Goal: Task Accomplishment & Management: Complete application form

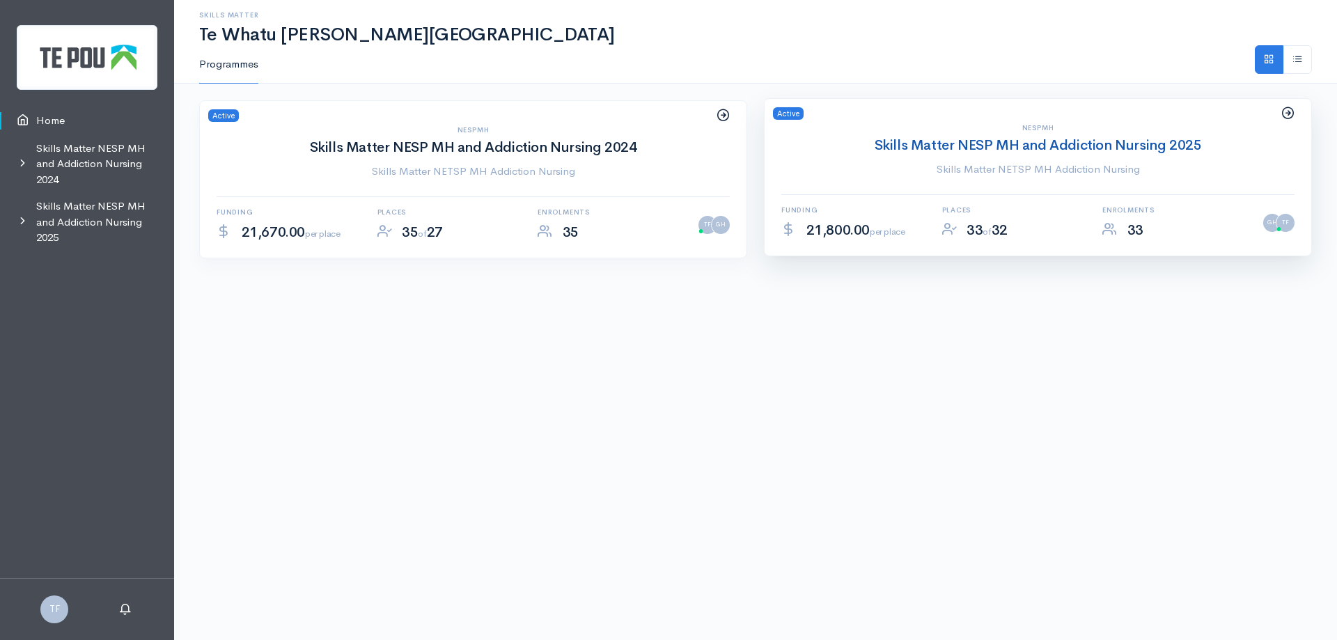
click at [1089, 143] on link "Skills Matter NESP MH and Addiction Nursing 2025" at bounding box center [1038, 145] width 327 height 17
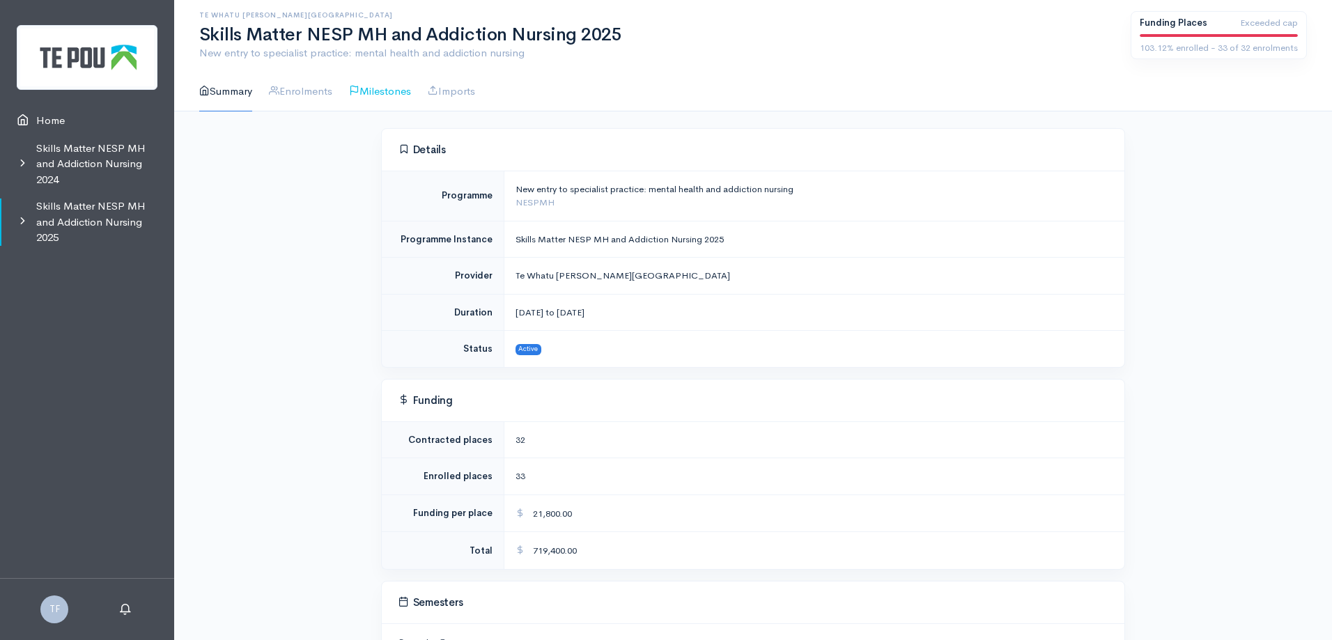
click at [395, 88] on link "Milestones" at bounding box center [380, 92] width 62 height 40
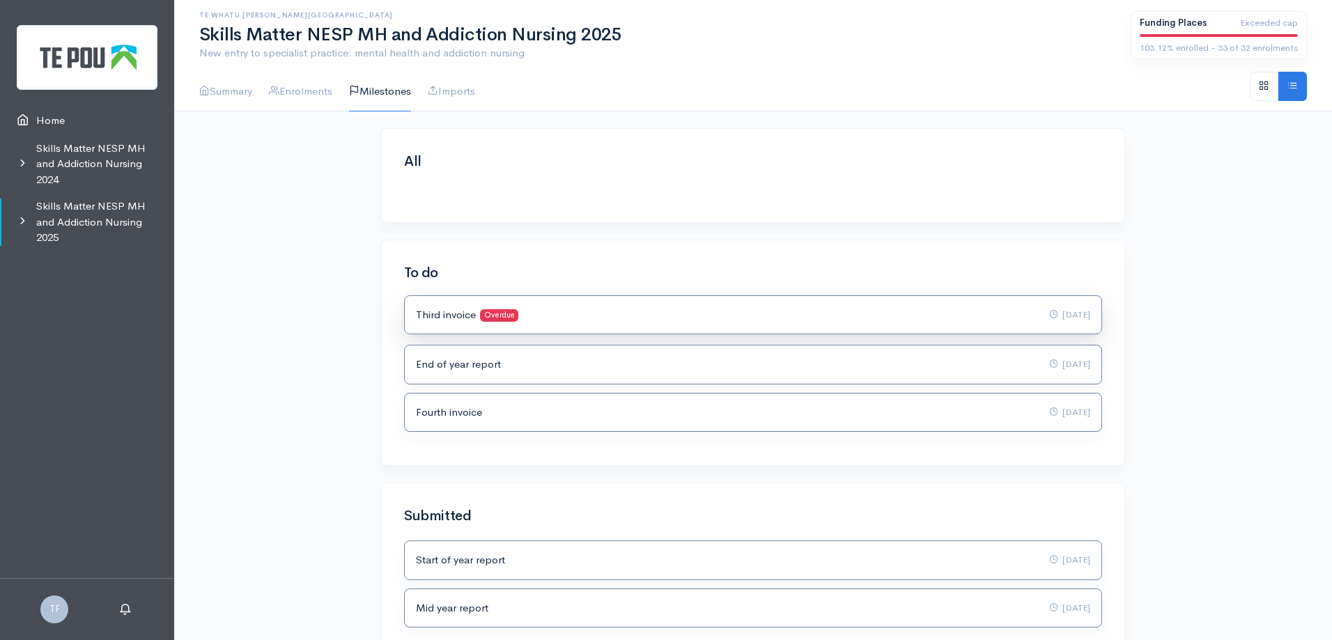
click at [557, 311] on div "Third invoice Overdue [DATE]" at bounding box center [753, 315] width 674 height 16
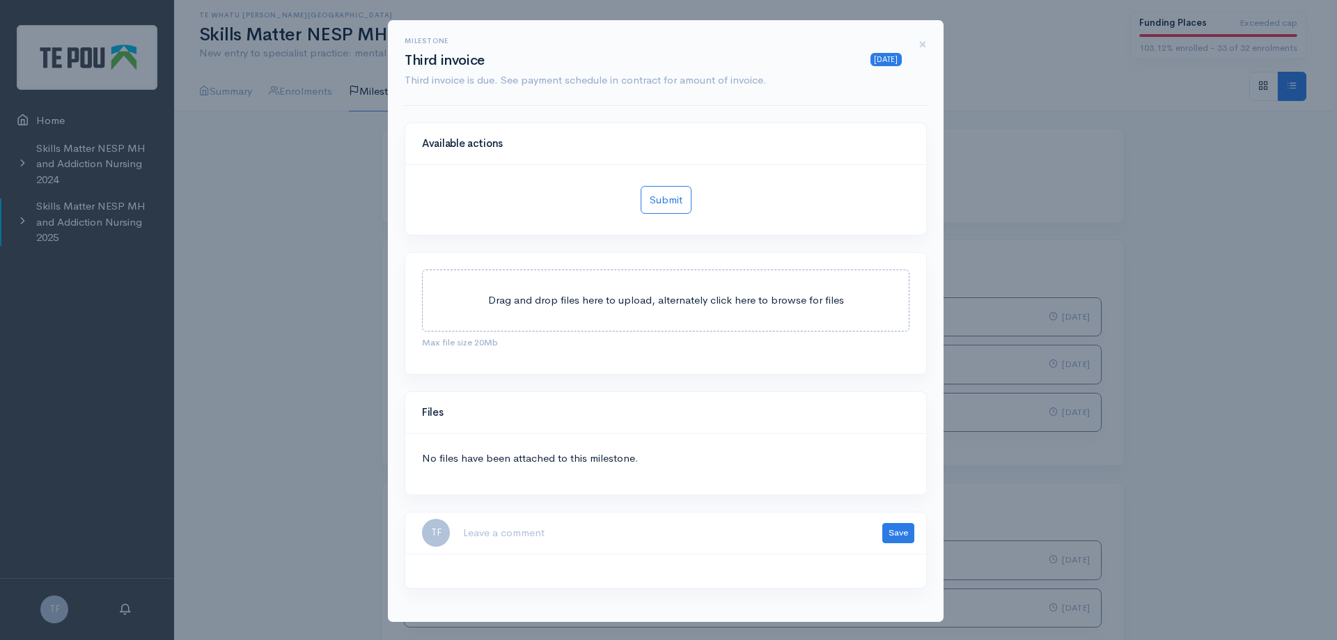
click at [733, 298] on span "Drag and drop files here to upload, alternately click here to browse for files" at bounding box center [666, 299] width 356 height 13
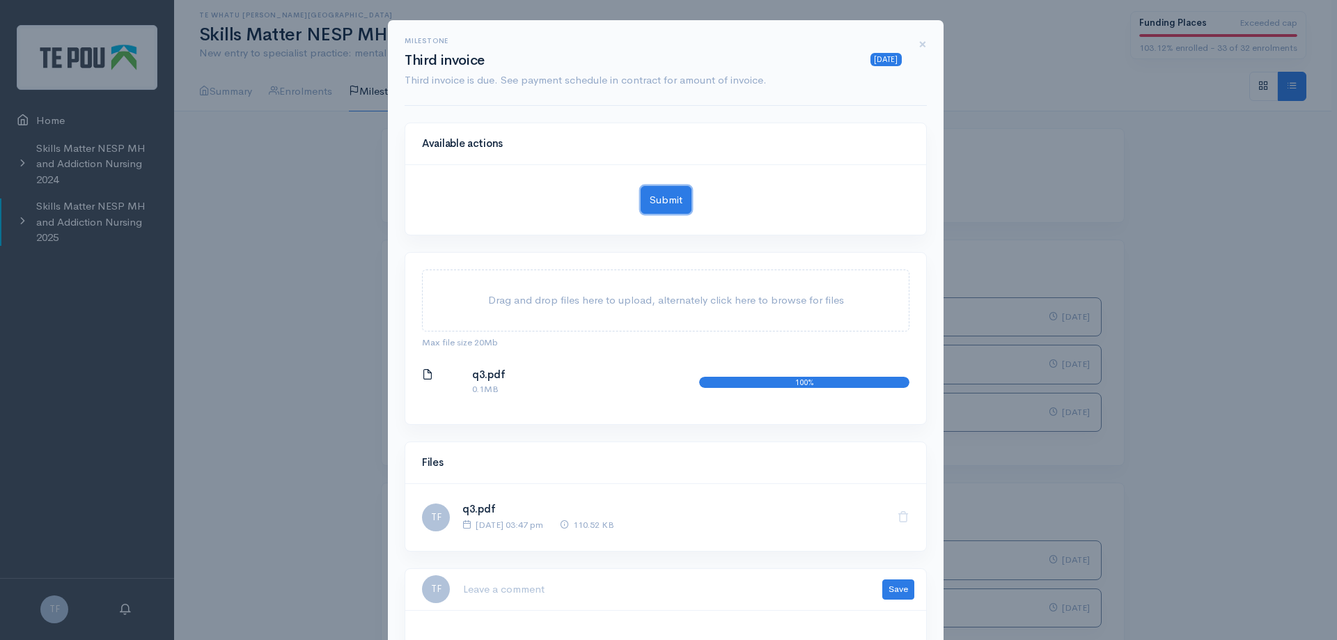
click at [671, 207] on button "Submit" at bounding box center [666, 200] width 51 height 29
